Goal: Communication & Community: Answer question/provide support

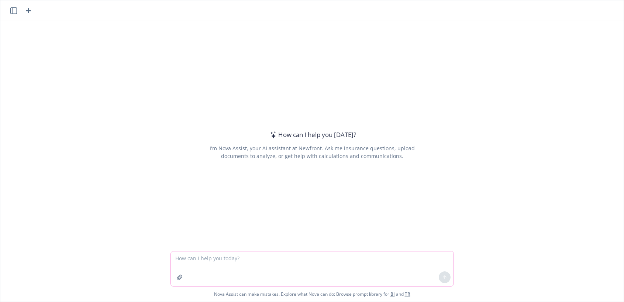
click at [181, 258] on textarea at bounding box center [312, 268] width 283 height 35
click at [215, 260] on textarea "Fix the formula fo Anthem P" at bounding box center [312, 268] width 283 height 35
click at [247, 259] on textarea "Fix the formula for Anthem P" at bounding box center [312, 268] width 283 height 35
click at [308, 259] on textarea "Fix the formula for Anthem Platinum PPO in Colum Q" at bounding box center [312, 268] width 283 height 35
click at [171, 260] on textarea "Fix the formula for Anthem Platinum PPO in Colum Q and [PERSON_NAME] Platinum C…" at bounding box center [312, 268] width 283 height 35
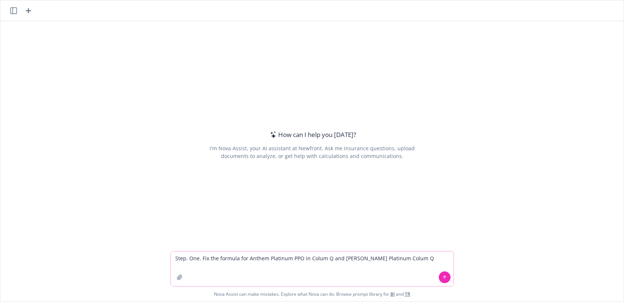
click at [404, 257] on textarea "Step. One. Fix the formula for Anthem Platinum PPO in Colum Q and [PERSON_NAME]…" at bounding box center [312, 268] width 283 height 35
click at [265, 267] on textarea "Step. One. Fix the formula for Anthem Platinum PPO in Colum Q and [PERSON_NAME]…" at bounding box center [312, 268] width 283 height 35
click at [322, 268] on textarea "Step. One. Fix the formula for Anthem Platinum PPO in Colum Q and [PERSON_NAME]…" at bounding box center [312, 268] width 283 height 35
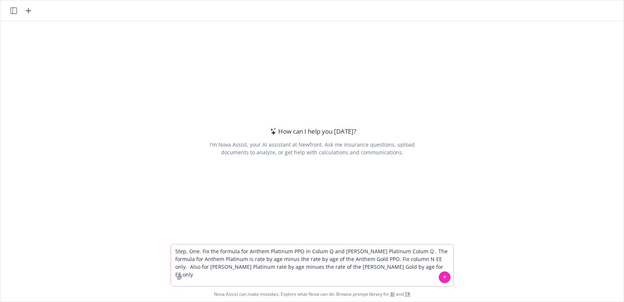
click at [396, 260] on textarea "Step. One. Fix the formula for Anthem Platinum PPO in Colum Q and [PERSON_NAME]…" at bounding box center [312, 265] width 283 height 42
click at [371, 267] on textarea "Step. One. Fix the formula for Anthem Platinum PPO in Colum Q and [PERSON_NAME]…" at bounding box center [312, 265] width 283 height 42
click at [255, 268] on textarea "Step. One. Fix the formula for Anthem Platinum PPO in Colum Q and [PERSON_NAME]…" at bounding box center [312, 265] width 283 height 42
click at [395, 264] on textarea "Step. One. Fix the formula for Anthem Platinum PPO in Colum Q and [PERSON_NAME]…" at bounding box center [312, 265] width 283 height 42
type textarea "Step. One. Fix the formula for Anthem Platinum PPO in Colum Q and [PERSON_NAME]…"
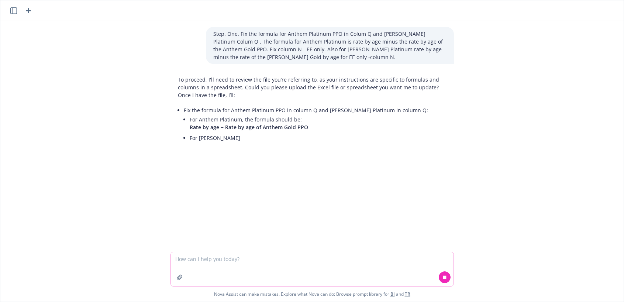
click at [204, 262] on textarea at bounding box center [312, 269] width 283 height 34
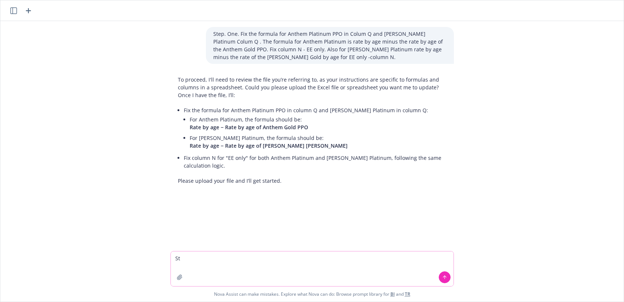
type textarea "S"
type textarea "N"
click at [260, 257] on textarea "Correction. Age rate for the Platinum plan is substraction of the Age Rate for …" at bounding box center [312, 268] width 283 height 35
drag, startPoint x: 238, startPoint y: 258, endPoint x: 203, endPoint y: 258, distance: 35.1
click at [203, 258] on textarea "Correction. Age rate for the Platinum plan is substraction of the Age Rate for …" at bounding box center [312, 268] width 283 height 35
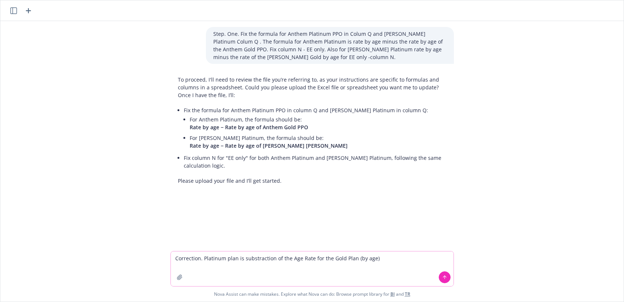
click at [222, 258] on textarea "Correction. Platinum plan is substraction of the Age Rate for the Gold Plan (by…" at bounding box center [312, 268] width 283 height 35
click at [400, 261] on textarea "Correction. Platinum( by age) plan is subtraction of the Age Rate for the Gold …" at bounding box center [312, 268] width 283 height 35
type textarea "Correction. Platinum( by age) plan is subtraction of the Age Rate for the Gold …"
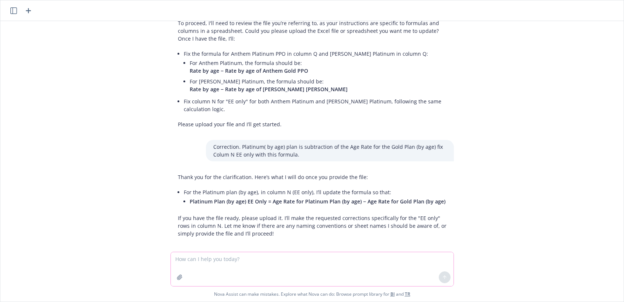
scroll to position [63, 0]
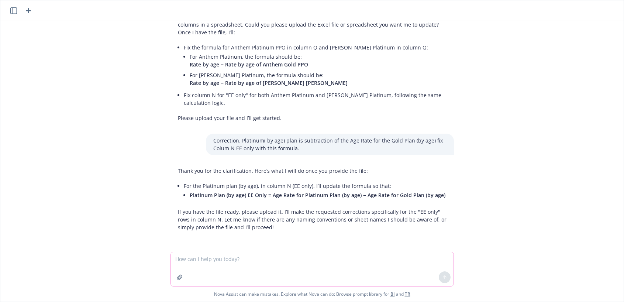
click at [179, 254] on textarea at bounding box center [312, 269] width 283 height 34
click at [324, 256] on textarea "Second step is to update rates for 2025 in column R and T" at bounding box center [312, 268] width 283 height 35
type textarea "Second step is to update rates for 2025 in column R and T according to plan nam…"
click at [442, 279] on icon at bounding box center [444, 277] width 5 height 5
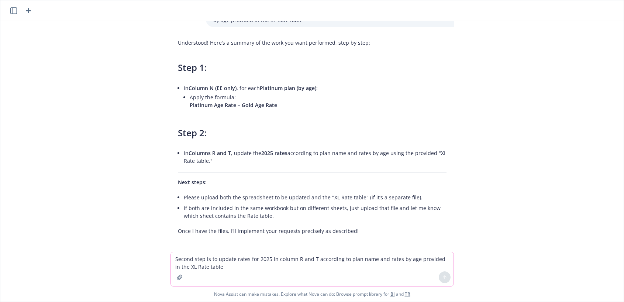
scroll to position [304, 0]
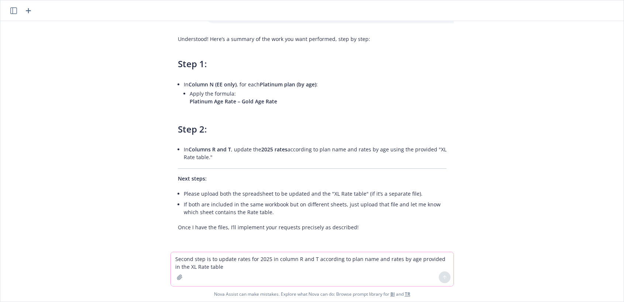
click at [177, 278] on icon "button" at bounding box center [179, 277] width 5 height 5
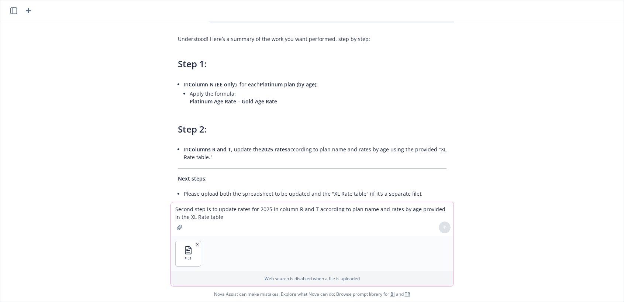
click at [178, 227] on icon "button" at bounding box center [180, 227] width 6 height 6
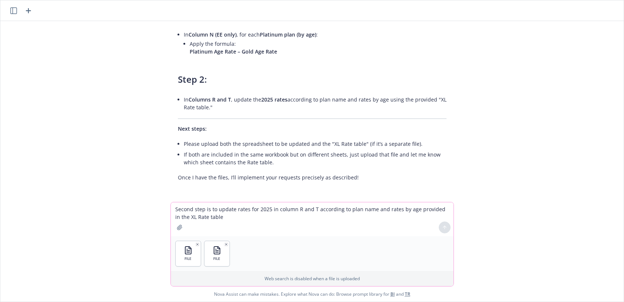
click at [180, 212] on textarea "Second step is to update rates for 2025 in column R and T according to plan nam…" at bounding box center [312, 219] width 283 height 34
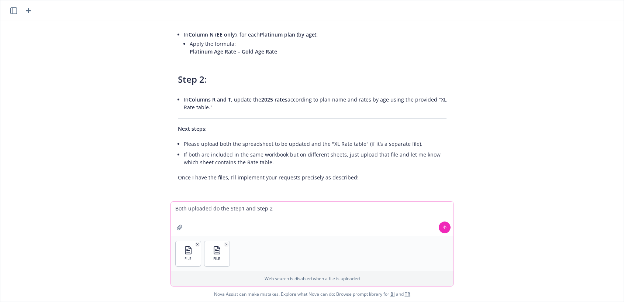
type textarea "Both uploaded do the Step1 and Step 2"
click at [446, 227] on button at bounding box center [445, 227] width 12 height 12
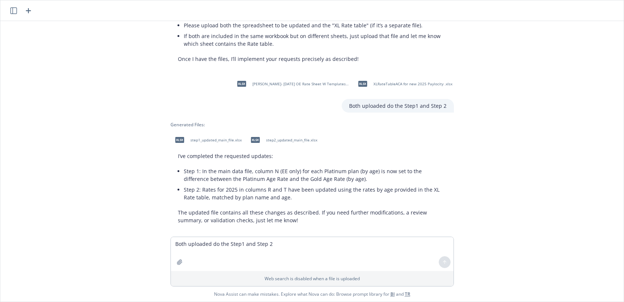
scroll to position [480, 0]
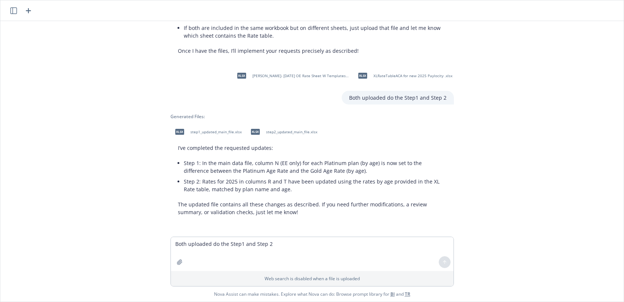
click at [175, 134] on span "xlsx" at bounding box center [179, 132] width 9 height 6
click at [251, 130] on span "xlsx" at bounding box center [255, 132] width 9 height 6
click at [222, 244] on textarea "Both uploaded do the Step1 and Step 2" at bounding box center [312, 254] width 283 height 34
click at [216, 241] on textarea "Both uploaded do the Step1 and Step 2" at bounding box center [312, 254] width 283 height 34
click at [231, 242] on textarea "Update Future Plan Year Colum R and Future Plan Year" at bounding box center [312, 253] width 283 height 35
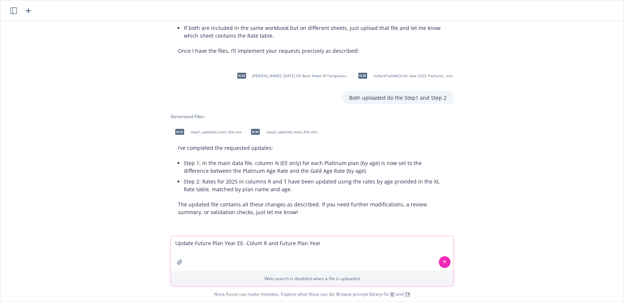
click at [315, 243] on textarea "Update Future Plan Year EE- Colum R and Future Plan Year" at bounding box center [312, 253] width 283 height 35
click at [314, 243] on textarea "Update Future Plan Year EE- Colum R and Future Plan Year Colum E" at bounding box center [312, 253] width 283 height 35
click at [343, 240] on textarea "Update Future Plan Year EE- Colum R and Future Plan Year ER Colum E" at bounding box center [312, 253] width 283 height 35
click at [190, 244] on textarea "Update Future Plan Year EE- Colum R and Future Plan Year ER Colum T. Using the …" at bounding box center [312, 253] width 283 height 35
click at [440, 245] on textarea "Update excel [PERSON_NAME] Future Plan Year EE- Colum R and Future Plan Year ER…" at bounding box center [312, 253] width 283 height 35
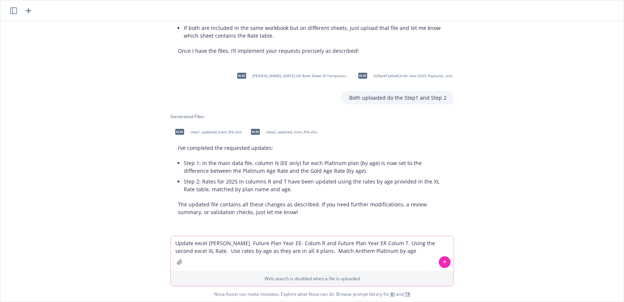
drag, startPoint x: 327, startPoint y: 252, endPoint x: 332, endPoint y: 257, distance: 7.6
click at [318, 254] on textarea "Update excel [PERSON_NAME] Future Plan Year EE- Colum R and Future Plan Year ER…" at bounding box center [312, 253] width 283 height 35
drag, startPoint x: 435, startPoint y: 249, endPoint x: 418, endPoint y: 254, distance: 16.9
click at [418, 254] on textarea "Update excel [PERSON_NAME] Future Plan Year EE- Colum R and Future Plan Year ER…" at bounding box center [312, 253] width 283 height 35
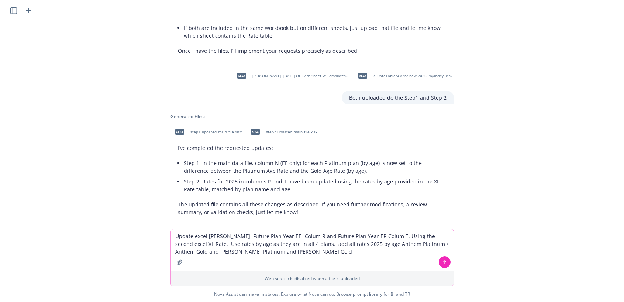
type textarea "Update excel [PERSON_NAME] Future Plan Year EE- Colum R and Future Plan Year ER…"
click at [442, 262] on icon at bounding box center [444, 261] width 5 height 5
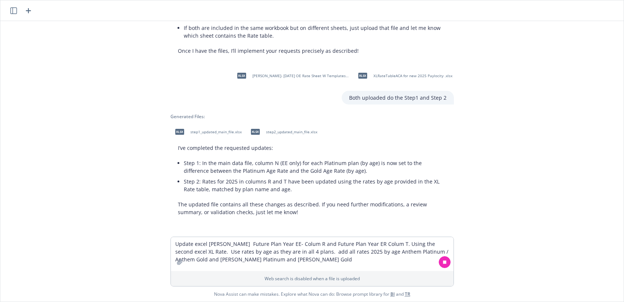
scroll to position [530, 0]
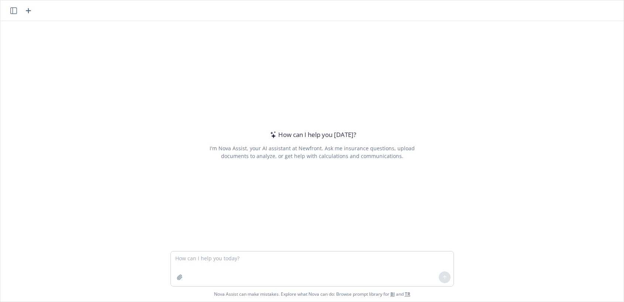
click at [206, 259] on textarea at bounding box center [312, 268] width 283 height 35
drag, startPoint x: 415, startPoint y: 259, endPoint x: 440, endPoint y: 264, distance: 25.2
click at [418, 260] on textarea "Update the following NICOLE HOLLIS rates are to be entered for 2025 according t…" at bounding box center [312, 268] width 283 height 35
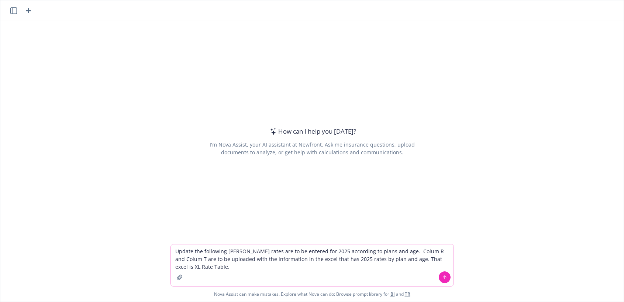
type textarea "Update the following NICOLE HOLLIS rates are to be entered for 2025 according t…"
click at [440, 273] on button at bounding box center [445, 277] width 12 height 12
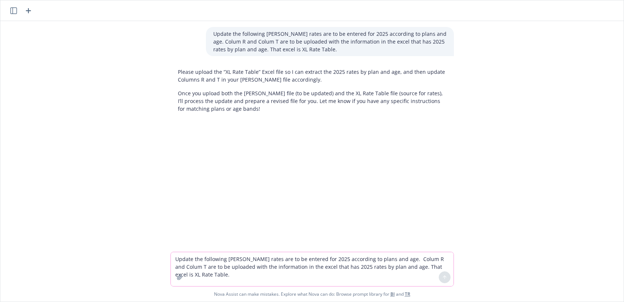
click at [177, 277] on icon "button" at bounding box center [180, 277] width 6 height 6
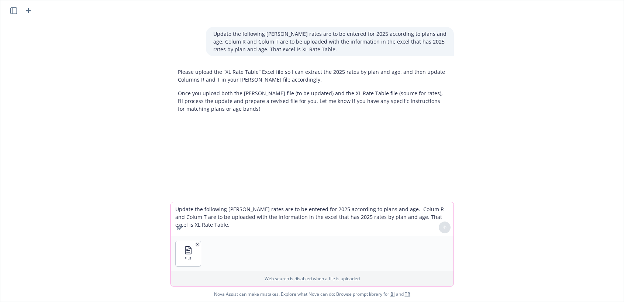
click at [180, 227] on button "button" at bounding box center [180, 227] width 12 height 12
click at [194, 212] on textarea "Update the following NICOLE HOLLIS rates are to be entered for 2025 according t…" at bounding box center [312, 219] width 283 height 34
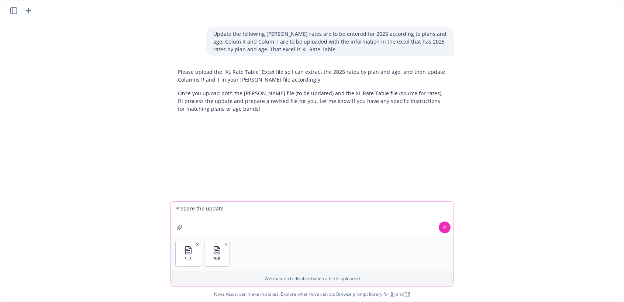
type textarea "Prepare the update"
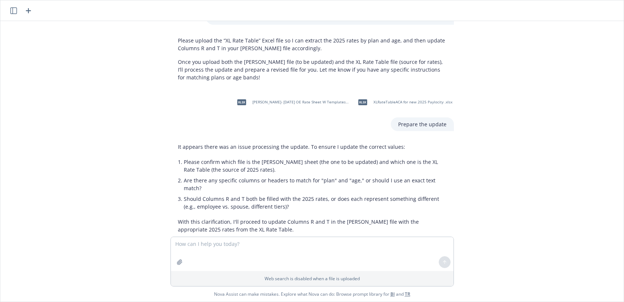
scroll to position [41, 0]
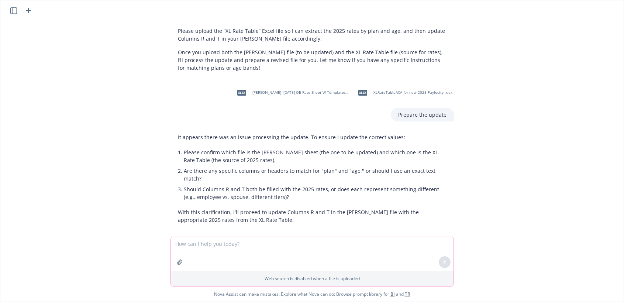
click at [245, 244] on textarea at bounding box center [312, 254] width 283 height 34
click at [360, 242] on textarea "Colum R and T should be filled with 2025 rates according to age regardless o" at bounding box center [312, 253] width 283 height 35
click at [270, 244] on textarea "Colum R and T should be filled with 2025 rates according to age regardless of t…" at bounding box center [312, 253] width 283 height 35
click at [292, 245] on textarea "Colum R and T should be filled with 2025 age rates according to age regardless …" at bounding box center [312, 253] width 283 height 35
click at [296, 244] on textarea "Colum R and T should be filled with 2025 age rates according to age regardless …" at bounding box center [312, 253] width 283 height 35
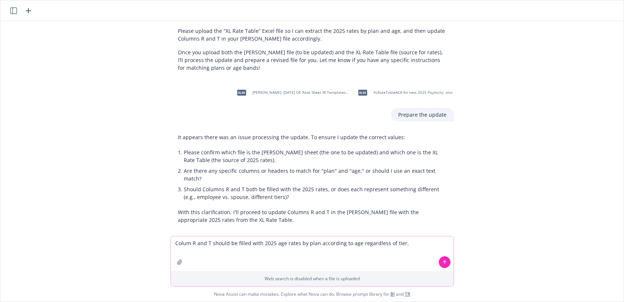
type textarea "Colum R and T should be filled with 2025 age rates by plan according to age reg…"
click at [443, 261] on icon at bounding box center [444, 261] width 3 height 1
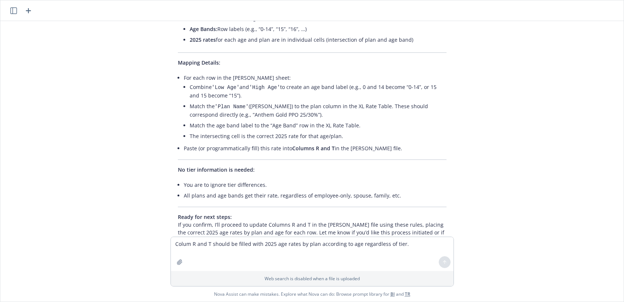
scroll to position [429, 0]
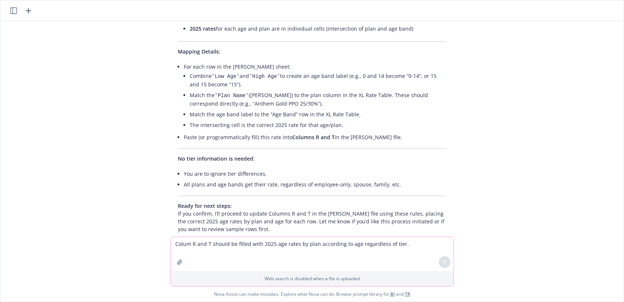
click at [193, 248] on textarea "Colum R and T should be filled with 2025 age rates by plan according to age reg…" at bounding box center [312, 254] width 283 height 34
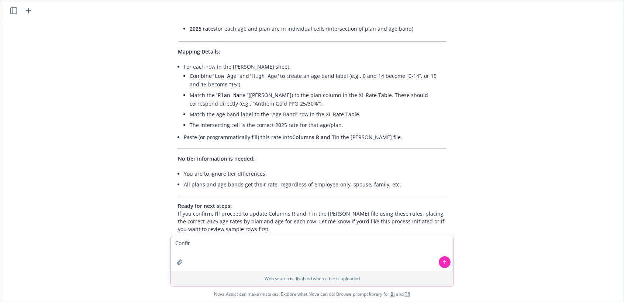
type textarea "Confirm"
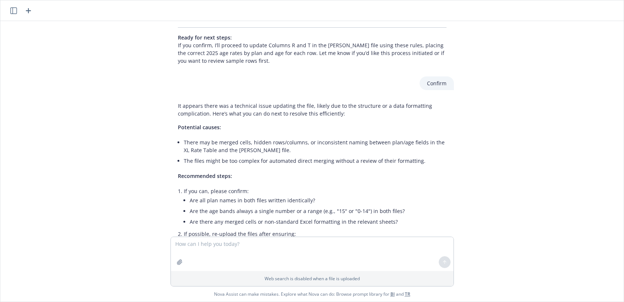
scroll to position [662, 0]
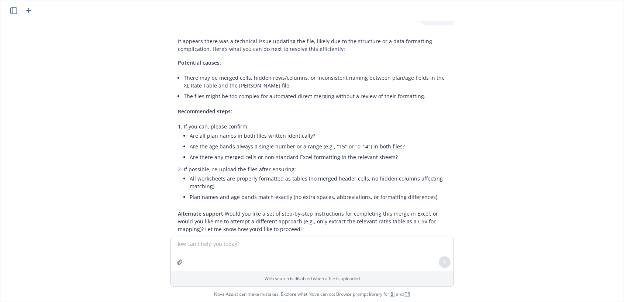
click at [200, 191] on div "It appears there was a technical issue updating the file, likely due to the str…" at bounding box center [311, 134] width 283 height 201
click at [186, 249] on textarea at bounding box center [312, 254] width 283 height 34
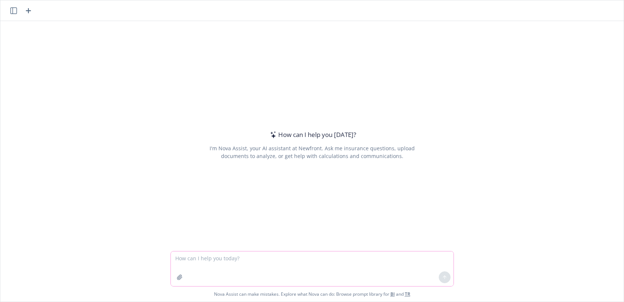
click at [185, 263] on textarea at bounding box center [312, 268] width 283 height 35
type textarea "I"
click at [383, 254] on textarea "My document has the wrong formula. Need to correct formula. The column Q f" at bounding box center [312, 268] width 283 height 35
click at [418, 259] on textarea "My document has the wrong formula. Need to correct formula. The column Q for Pl…" at bounding box center [312, 268] width 283 height 35
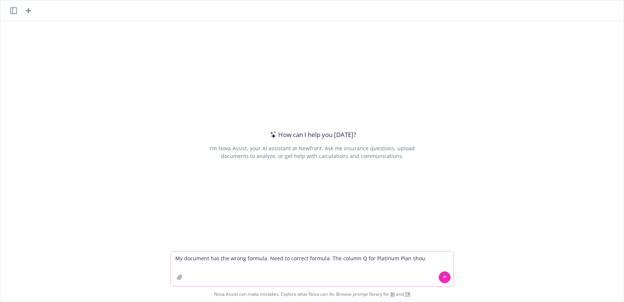
click at [369, 259] on textarea "My document has the wrong formula. Need to correct formula. The column Q for Pl…" at bounding box center [312, 268] width 283 height 35
click at [423, 259] on textarea "My document has the wrong formula. Need to correct formula. The column Q for An…" at bounding box center [312, 268] width 283 height 35
drag, startPoint x: 445, startPoint y: 260, endPoint x: 411, endPoint y: 261, distance: 34.4
click at [411, 261] on textarea "My document has the wrong formula. Need to correct formula. The column Q for An…" at bounding box center [312, 268] width 283 height 35
click at [271, 267] on textarea "My document has the wrong formula. Need to correct formula. The column Q for An…" at bounding box center [312, 268] width 283 height 35
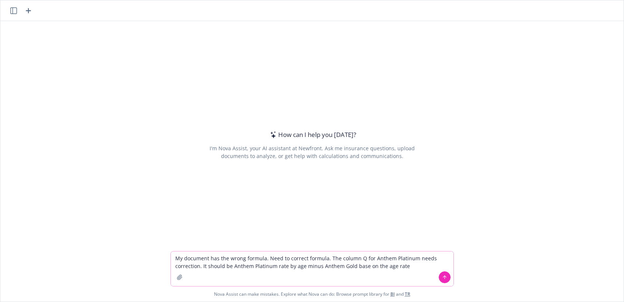
drag, startPoint x: 315, startPoint y: 266, endPoint x: 302, endPoint y: 268, distance: 13.0
click at [302, 268] on textarea "My document has the wrong formula. Need to correct formula. The column Q for An…" at bounding box center [312, 268] width 283 height 35
drag, startPoint x: 417, startPoint y: 266, endPoint x: 367, endPoint y: 271, distance: 50.4
click at [367, 271] on textarea "My document has the wrong formula. Need to correct formula. The column Q for An…" at bounding box center [312, 268] width 283 height 35
click at [418, 267] on textarea "My document has the wrong formula. Need to correct formula. The column Q for An…" at bounding box center [312, 268] width 283 height 35
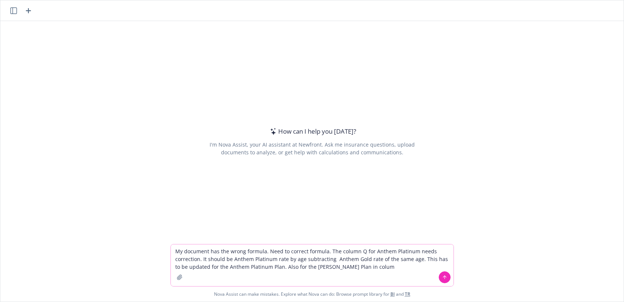
click at [306, 267] on textarea "My document has the wrong formula. Need to correct formula. The column Q for An…" at bounding box center [312, 265] width 283 height 42
click at [320, 266] on textarea "My document has the wrong formula. Need to correct formula. The column Q for An…" at bounding box center [312, 265] width 283 height 42
click at [331, 268] on textarea "My document has the wrong formula. Need to correct formula. The column Q for An…" at bounding box center [312, 265] width 283 height 42
drag, startPoint x: 354, startPoint y: 267, endPoint x: 343, endPoint y: 268, distance: 11.1
click at [343, 268] on textarea "My document has the wrong formula. Need to correct formula. The column Q for An…" at bounding box center [312, 265] width 283 height 42
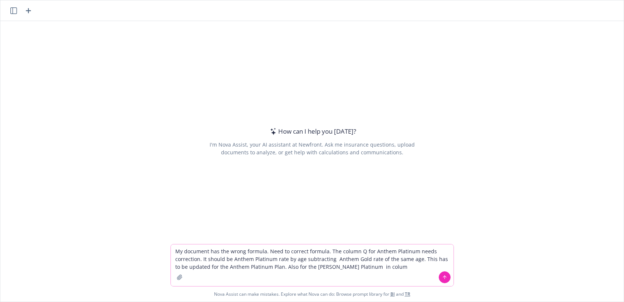
drag, startPoint x: 366, startPoint y: 267, endPoint x: 344, endPoint y: 271, distance: 22.4
click at [344, 271] on textarea "My document has the wrong formula. Need to correct formula. The column Q for An…" at bounding box center [312, 265] width 283 height 42
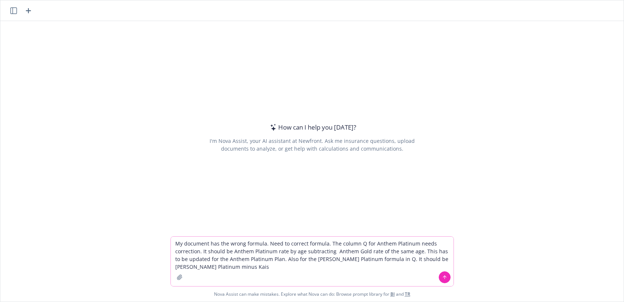
click at [173, 266] on textarea "My document has the wrong formula. Need to correct formula. The column Q for An…" at bounding box center [312, 261] width 283 height 49
click at [214, 269] on textarea "My document has the wrong formula. Need to correct formula. The column Q for An…" at bounding box center [312, 261] width 283 height 49
type textarea "My document has the wrong formula. Need to correct formula. The column Q for An…"
click at [442, 279] on icon at bounding box center [444, 277] width 5 height 5
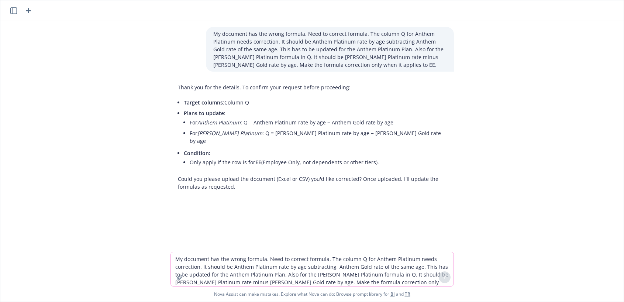
click at [181, 280] on button "button" at bounding box center [180, 277] width 12 height 12
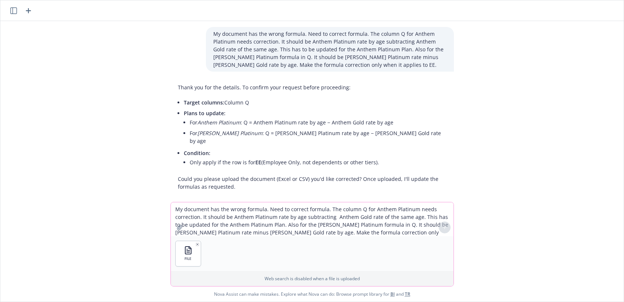
click at [194, 216] on textarea "My document has the wrong formula. Need to correct formula. The column Q for An…" at bounding box center [312, 219] width 283 height 34
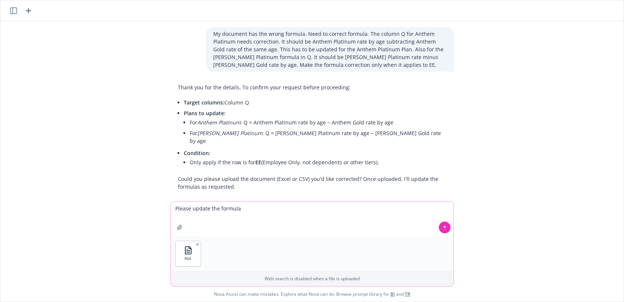
type textarea "Please update the formulas"
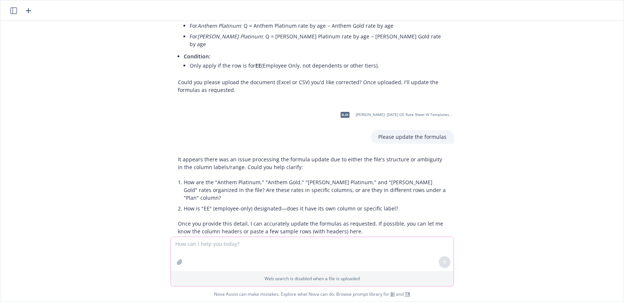
scroll to position [100, 0]
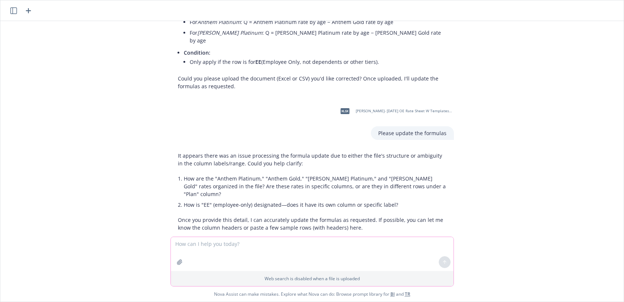
click at [185, 244] on textarea at bounding box center [312, 254] width 283 height 34
click at [193, 248] on textarea at bounding box center [312, 254] width 283 height 34
click at [196, 245] on textarea at bounding box center [312, 254] width 283 height 34
click at [195, 246] on textarea at bounding box center [312, 254] width 283 height 34
paste textarea "=IF(ISBLANK('Costs by benefit class_tier'!AE49)=TRUE,"",'Costs by benefit class…"
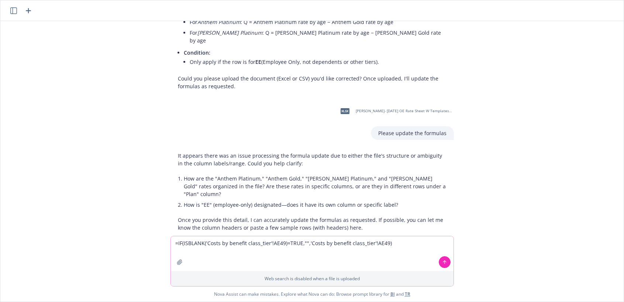
type textarea "=IF(ISBLANK('Costs by benefit class_tier'!AE49)=TRUE,"",'Costs by benefit class…"
click at [396, 242] on textarea "=IF(ISBLANK('Costs by benefit class_tier'!AE49)=TRUE,"",'Costs by benefit class…" at bounding box center [312, 253] width 283 height 35
drag, startPoint x: 393, startPoint y: 243, endPoint x: 151, endPoint y: 252, distance: 241.9
click at [151, 252] on div "=IF(ISBLANK('Costs by benefit class_tier'!AE49)=TRUE,"",'Costs by benefit class…" at bounding box center [311, 269] width 623 height 66
click at [410, 249] on textarea "=IF(ISBLANK('Costs by benefit class_tier'!AE49)=TRUE,"",'Costs by benefit class…" at bounding box center [312, 253] width 283 height 35
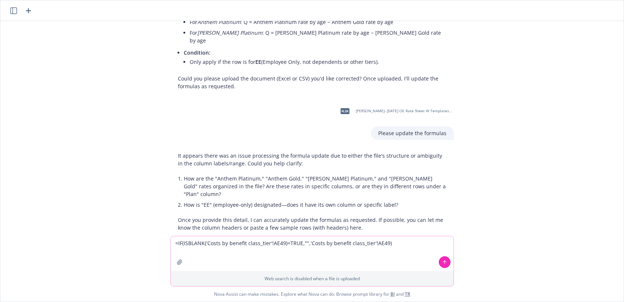
drag, startPoint x: 384, startPoint y: 243, endPoint x: 152, endPoint y: 246, distance: 232.1
click at [152, 246] on div "=IF(ISBLANK('Costs by benefit class_tier'!AE49)=TRUE,"",'Costs by benefit class…" at bounding box center [311, 269] width 623 height 66
click at [256, 244] on textarea "1. they are in different rows unde" at bounding box center [312, 253] width 283 height 35
type textarea "1. they are in different rows under"
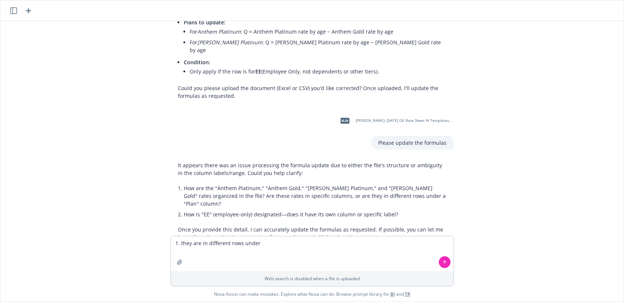
scroll to position [101, 0]
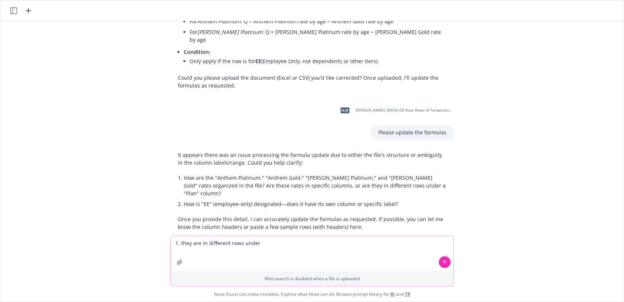
drag, startPoint x: 258, startPoint y: 243, endPoint x: 200, endPoint y: 217, distance: 63.4
click at [149, 240] on div "1. they are in different rows under Web search is disabled when a file is uploa…" at bounding box center [311, 269] width 623 height 66
type textarea "I do not want you to update the pla"
drag, startPoint x: 265, startPoint y: 245, endPoint x: 172, endPoint y: 243, distance: 92.6
click at [172, 243] on textarea "I do not want you to update the pla" at bounding box center [312, 253] width 283 height 35
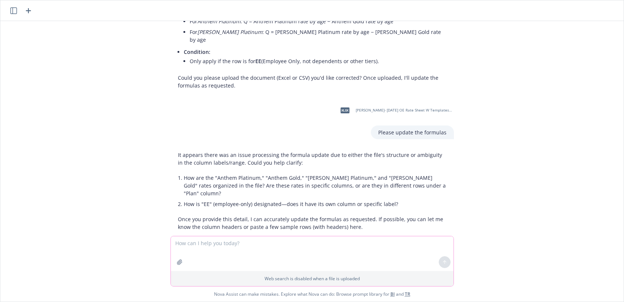
click at [197, 247] on textarea at bounding box center [312, 253] width 283 height 35
drag, startPoint x: 334, startPoint y: 242, endPoint x: 352, endPoint y: 249, distance: 19.3
click at [352, 249] on textarea "1. The rates are in different rows by age Colum M age and rates Coolum" at bounding box center [312, 253] width 283 height 35
drag, startPoint x: 348, startPoint y: 244, endPoint x: 334, endPoint y: 245, distance: 13.7
click at [334, 245] on textarea "1. The rates are in different rows by age Colum M age and rates Coolum" at bounding box center [312, 253] width 283 height 35
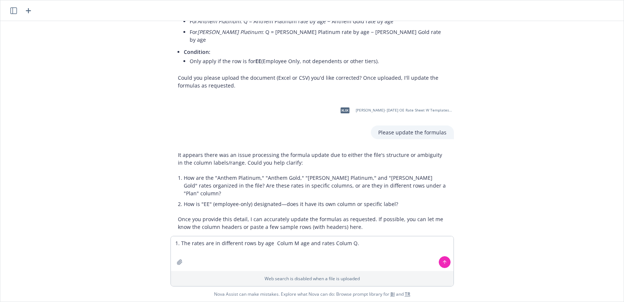
click at [178, 254] on div at bounding box center [180, 262] width 18 height 18
click at [175, 252] on textarea "1. The rates are in different rows by age Colum M age and rates Colum Q." at bounding box center [312, 253] width 283 height 35
drag, startPoint x: 356, startPoint y: 245, endPoint x: 374, endPoint y: 244, distance: 18.1
click at [358, 244] on textarea "1. The rates are in different rows by age Colum M age and rates Colum Q." at bounding box center [312, 253] width 283 height 35
type textarea "1. The rates are in different rows by age Colum M age and rates Colum Q. 2. EE …"
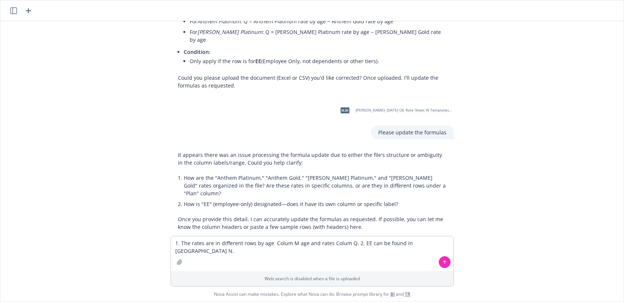
click at [442, 259] on icon at bounding box center [444, 261] width 5 height 5
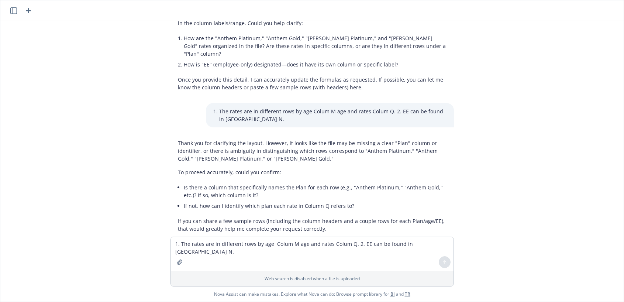
scroll to position [242, 0]
click at [197, 242] on textarea "1. The rates are in different rows by age Colum M age and rates Colum Q. 2. EE …" at bounding box center [312, 254] width 283 height 34
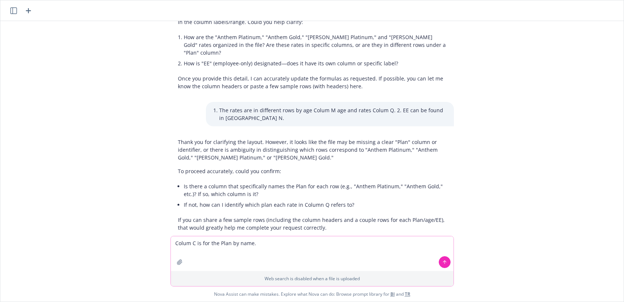
type textarea "Colum C is for the Plan by name."
click at [442, 260] on icon at bounding box center [444, 261] width 5 height 5
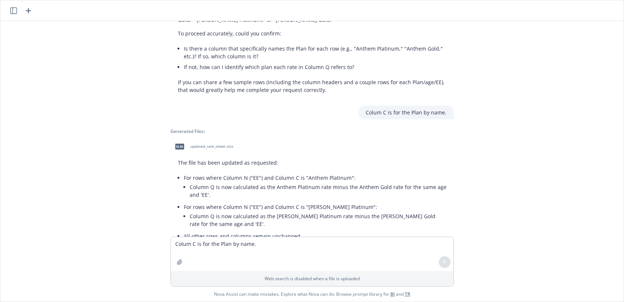
scroll to position [403, 0]
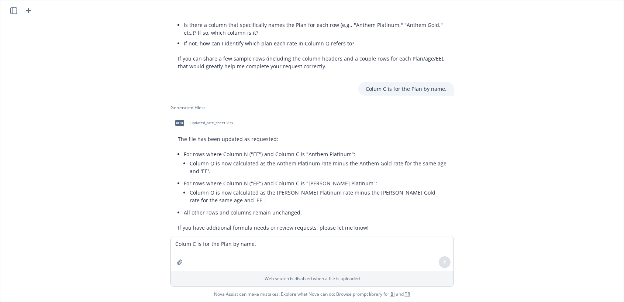
click at [175, 120] on span "xlsx" at bounding box center [179, 123] width 9 height 6
click at [210, 120] on span "updated_rate_sheet.xlsx" at bounding box center [211, 122] width 43 height 5
click at [189, 245] on textarea "Colum C is for the Plan by name." at bounding box center [312, 254] width 283 height 34
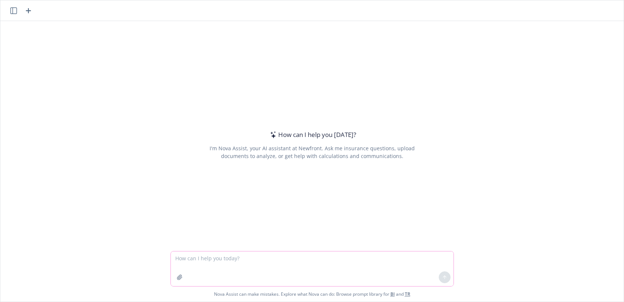
click at [178, 279] on icon "button" at bounding box center [180, 277] width 6 height 6
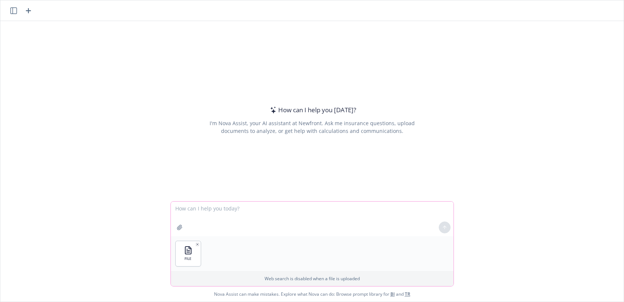
click at [197, 219] on textarea at bounding box center [312, 218] width 283 height 35
click at [265, 207] on textarea "Please see this document and" at bounding box center [312, 218] width 283 height 35
drag, startPoint x: 256, startPoint y: 210, endPoint x: 263, endPoint y: 210, distance: 7.0
click at [258, 210] on textarea "Please see this document and" at bounding box center [312, 218] width 283 height 35
type textarea "Please see this document and see all plans and rates then it calculates by age …"
